Goal: Task Accomplishment & Management: Complete application form

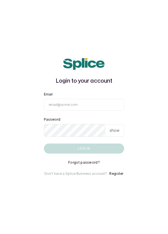
type input "[EMAIL_ADDRESS][DOMAIN_NAME]"
click at [44, 143] on button "Log in" at bounding box center [84, 148] width 80 height 10
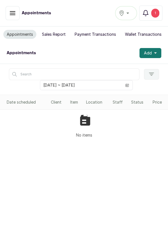
click at [13, 13] on icon "button" at bounding box center [12, 12] width 5 height 3
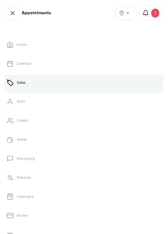
click at [23, 67] on link "Calendar" at bounding box center [83, 64] width 159 height 16
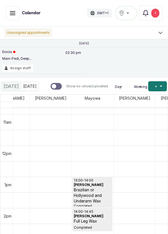
click at [164, 84] on button "Add +" at bounding box center [157, 86] width 19 height 10
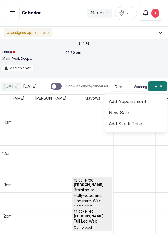
click at [133, 99] on span "Add Appointment" at bounding box center [136, 101] width 54 height 7
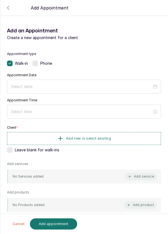
click at [33, 63] on label at bounding box center [35, 64] width 6 height 6
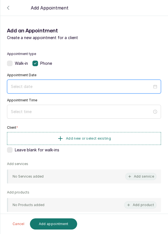
click at [31, 86] on input at bounding box center [81, 86] width 141 height 6
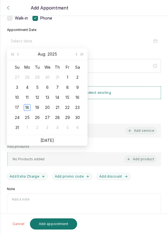
click at [26, 107] on div "18" at bounding box center [27, 107] width 7 height 7
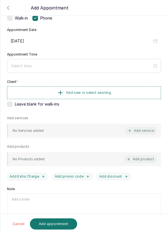
type input "2025/08/18"
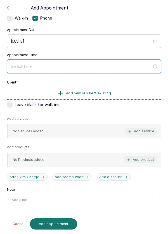
click at [47, 68] on input at bounding box center [81, 66] width 141 height 6
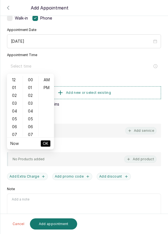
click at [13, 88] on div "01" at bounding box center [14, 88] width 13 height 8
click at [46, 88] on div "PM" at bounding box center [46, 88] width 13 height 8
type input "1:00 pm"
click at [43, 146] on span "OK" at bounding box center [46, 143] width 6 height 11
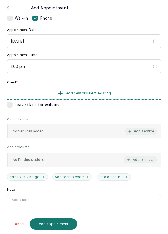
click at [98, 93] on span "Add new or select existing" at bounding box center [88, 93] width 45 height 4
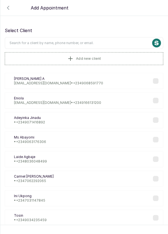
click at [84, 61] on button "Add new client" at bounding box center [84, 58] width 158 height 13
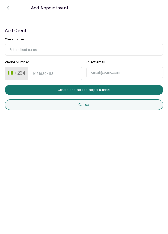
click at [39, 49] on input "Client name" at bounding box center [84, 50] width 158 height 12
type input "Gade"
click at [54, 73] on input "Phone Number" at bounding box center [55, 74] width 54 height 14
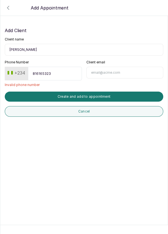
type input "8161653238"
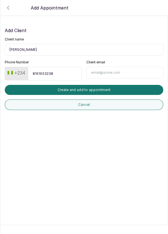
click at [86, 89] on button "Create and add to appointment" at bounding box center [84, 90] width 158 height 10
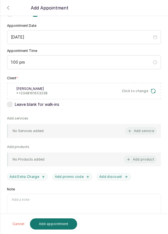
click at [141, 130] on button "Add service" at bounding box center [140, 130] width 31 height 7
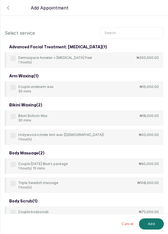
click at [121, 33] on input "text" at bounding box center [131, 33] width 63 height 12
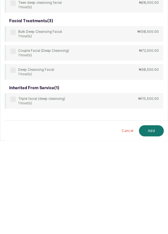
scroll to position [27, 0]
click at [152, 160] on p "₦38,500.00" at bounding box center [149, 162] width 20 height 4
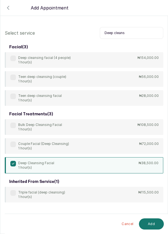
scroll to position [0, 0]
click at [142, 33] on input "Deep cleans" at bounding box center [131, 33] width 63 height 12
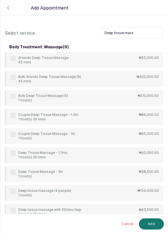
scroll to position [15, 0]
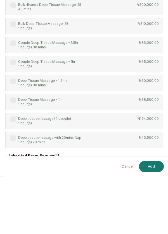
type input "Deep tissue mass"
click at [148, 155] on p "₦38,500.00" at bounding box center [149, 157] width 20 height 4
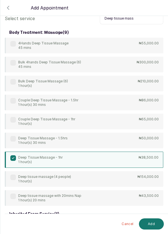
click at [151, 221] on button "Add" at bounding box center [151, 223] width 25 height 11
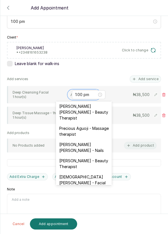
scroll to position [230, 0]
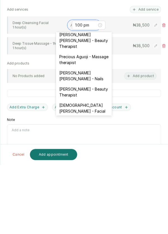
click at [92, 169] on div "Christiana Aluku - Facial" at bounding box center [84, 177] width 56 height 16
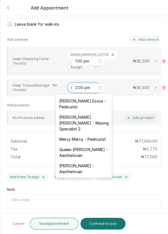
scroll to position [79, 0]
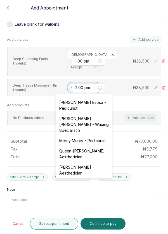
click at [90, 101] on div "susan Johnson Esosa - Pedicurist" at bounding box center [84, 105] width 56 height 16
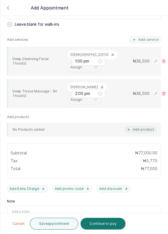
click at [56, 223] on button "Save appointment" at bounding box center [54, 224] width 49 height 12
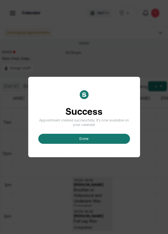
click at [106, 144] on button "done" at bounding box center [84, 139] width 92 height 10
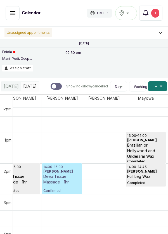
scroll to position [381, 0]
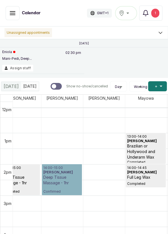
click at [62, 166] on link "14:00 - 15:00 Gade Deep Tissue Massage - 1hr Confirmed" at bounding box center [62, 179] width 40 height 31
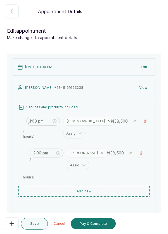
click at [145, 66] on div at bounding box center [84, 59] width 168 height 28
click at [145, 65] on div at bounding box center [84, 59] width 168 height 28
click at [58, 67] on div at bounding box center [84, 59] width 168 height 28
click at [9, 9] on icon "button" at bounding box center [11, 11] width 7 height 7
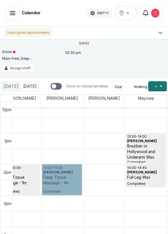
click at [66, 168] on link "14:00 - 15:00 Gade Deep Tissue Massage - 1hr Confirmed" at bounding box center [62, 179] width 40 height 31
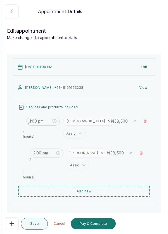
click at [10, 226] on icon "button" at bounding box center [11, 223] width 7 height 7
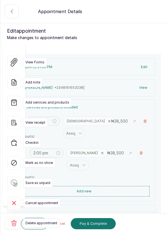
click at [13, 216] on rect at bounding box center [13, 222] width 13 height 13
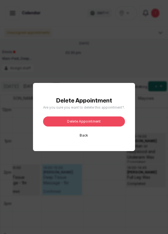
click at [101, 126] on button "Delete appointment" at bounding box center [84, 121] width 82 height 10
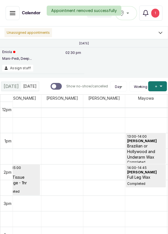
click at [158, 85] on button "Add +" at bounding box center [157, 86] width 19 height 10
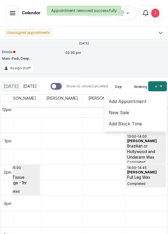
click at [129, 100] on span "Add Appointment" at bounding box center [136, 101] width 54 height 7
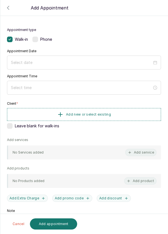
scroll to position [24, 0]
click at [35, 39] on label at bounding box center [35, 39] width 6 height 6
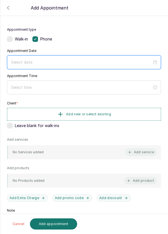
click at [33, 62] on input at bounding box center [81, 62] width 141 height 6
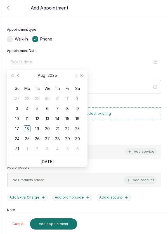
click at [38, 128] on div "19" at bounding box center [37, 128] width 7 height 7
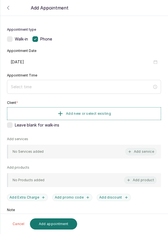
type input "2025/08/19"
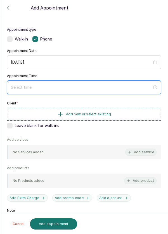
click at [105, 85] on input at bounding box center [81, 87] width 141 height 6
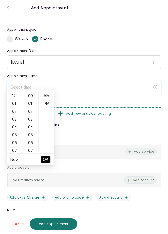
scroll to position [45, 0]
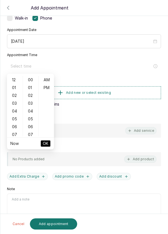
click at [13, 88] on div "01" at bounding box center [14, 88] width 13 height 8
click at [46, 88] on div "PM" at bounding box center [46, 88] width 13 height 8
type input "1:00 pm"
click at [46, 145] on span "OK" at bounding box center [46, 143] width 6 height 11
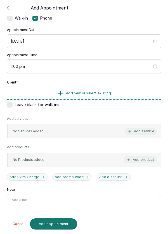
click at [108, 93] on span "Add new or select existing" at bounding box center [88, 93] width 45 height 4
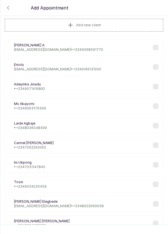
scroll to position [0, 0]
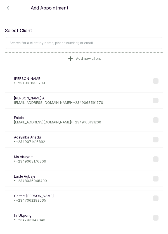
click at [113, 44] on input "text" at bounding box center [84, 43] width 158 height 12
click at [155, 83] on label at bounding box center [156, 81] width 6 height 6
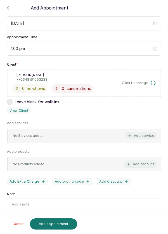
scroll to position [68, 0]
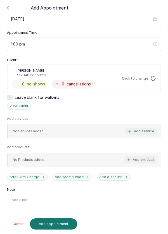
click at [140, 133] on button "Add service" at bounding box center [140, 131] width 31 height 7
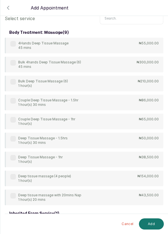
scroll to position [8, 0]
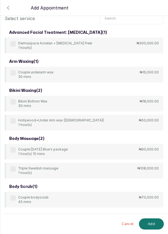
click at [134, 23] on input "text" at bounding box center [131, 19] width 63 height 12
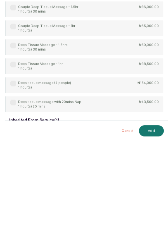
scroll to position [18, 0]
click at [153, 152] on div "Deep Tissue Massage - 1hr 1 hour(s) ₦38,500.00" at bounding box center [84, 160] width 158 height 16
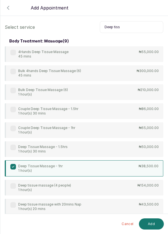
scroll to position [0, 0]
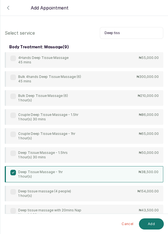
click at [146, 27] on input "Deep tiss" at bounding box center [131, 33] width 63 height 12
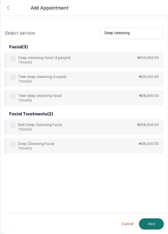
type input "Deep cleansing"
click at [147, 141] on p "₦38,500.00" at bounding box center [149, 143] width 20 height 4
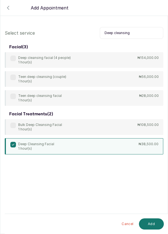
click at [151, 223] on button "Add" at bounding box center [151, 223] width 25 height 11
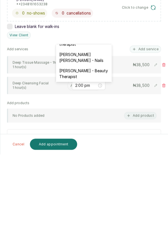
scroll to position [262, 0]
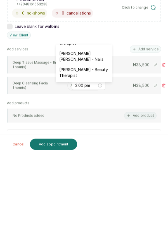
click at [83, 160] on div "Christiana Aluku - Facial" at bounding box center [84, 168] width 56 height 16
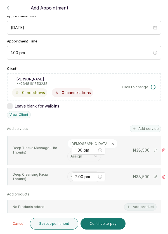
click at [71, 153] on input "text" at bounding box center [70, 156] width 1 height 6
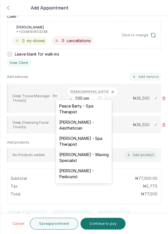
scroll to position [148, 0]
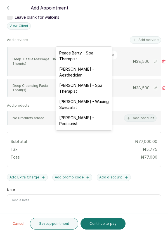
click at [90, 54] on div "Peace Berty - Spa Therapist" at bounding box center [84, 56] width 56 height 16
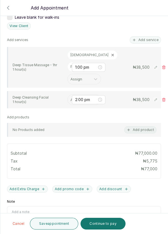
click at [88, 26] on div at bounding box center [84, 23] width 168 height 28
click at [91, 26] on div at bounding box center [84, 23] width 168 height 28
click at [91, 25] on div at bounding box center [84, 23] width 168 height 28
click at [87, 29] on div at bounding box center [84, 23] width 168 height 28
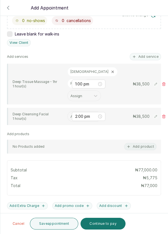
scroll to position [132, 0]
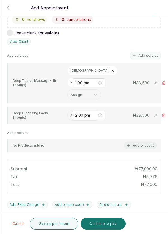
click at [111, 69] on icon at bounding box center [113, 71] width 4 height 4
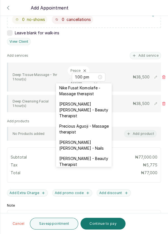
scroll to position [230, 0]
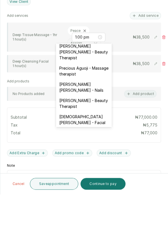
click at [86, 151] on div "Christiana Aluku - Facial" at bounding box center [84, 159] width 56 height 16
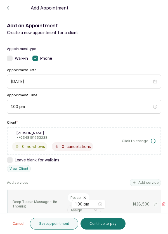
scroll to position [0, 0]
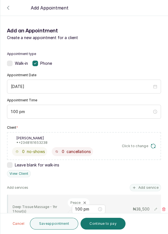
click at [55, 224] on button "Save appointment" at bounding box center [54, 224] width 49 height 12
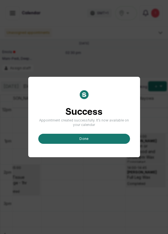
click at [114, 144] on button "done" at bounding box center [84, 139] width 92 height 10
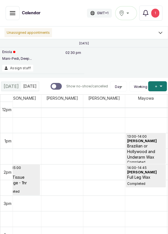
click at [17, 71] on button "Assign staff" at bounding box center [17, 68] width 31 height 7
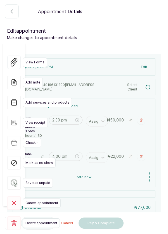
type input "2:30 pm"
type input "4:00 pm"
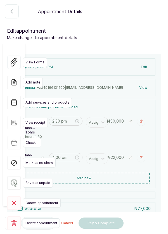
click at [9, 225] on icon "button" at bounding box center [11, 223] width 7 height 7
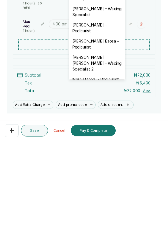
scroll to position [46, 0]
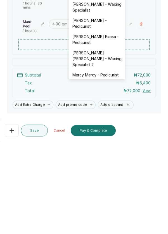
click at [104, 130] on div "susan Johnson Esosa - Pedicurist" at bounding box center [97, 132] width 56 height 16
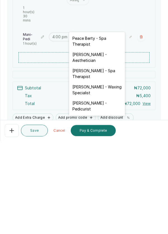
click at [97, 134] on div "Peace Berty - Spa Therapist" at bounding box center [97, 134] width 56 height 16
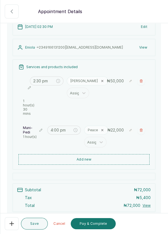
click at [37, 222] on button "Save" at bounding box center [34, 224] width 27 height 12
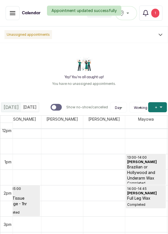
click at [153, 10] on div "Appointment updated successfully" at bounding box center [84, 11] width 168 height 10
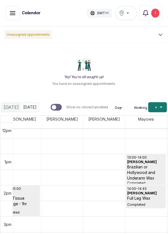
click at [155, 14] on div "1" at bounding box center [155, 13] width 8 height 9
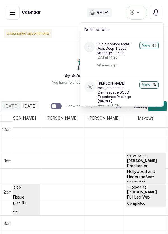
click at [153, 16] on button "Notifications" at bounding box center [155, 12] width 13 height 13
